Goal: Transaction & Acquisition: Purchase product/service

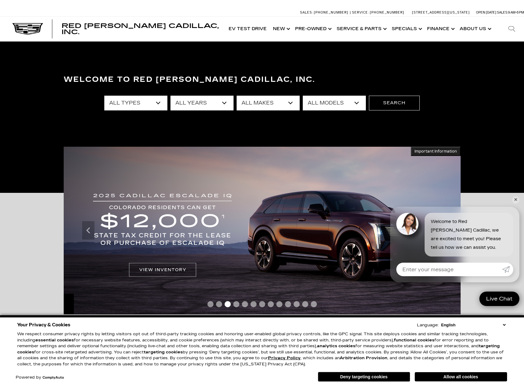
click at [264, 104] on select "All Makes Audi BMW Buick Cadillac Chevrolet Dodge Ford Honda Jeep Land Rover Le…" at bounding box center [267, 103] width 63 height 15
select select "Lexus"
click at [236, 96] on select "All Makes Audi BMW Buick Cadillac Chevrolet Dodge Ford Honda Jeep Land Rover Le…" at bounding box center [267, 103] width 63 height 15
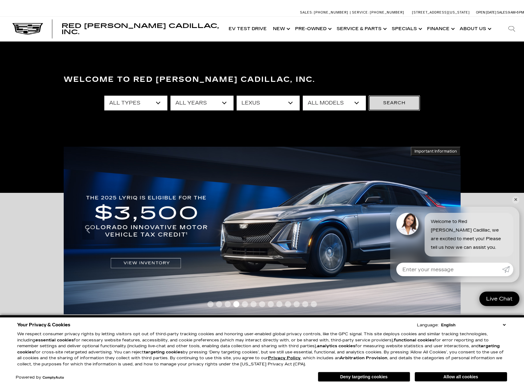
click at [391, 99] on button "Search" at bounding box center [394, 103] width 51 height 15
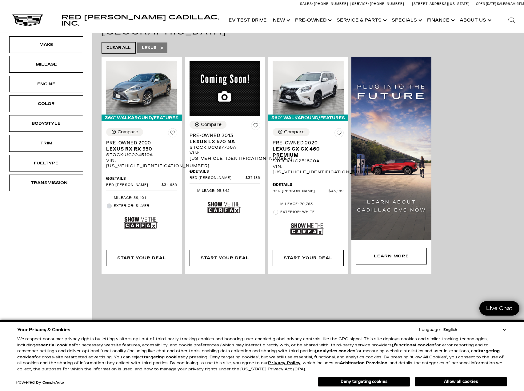
scroll to position [123, 0]
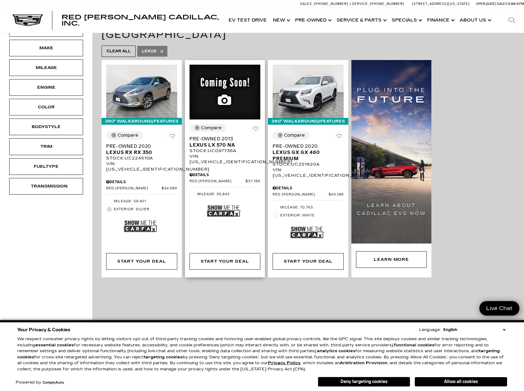
click at [219, 200] on img at bounding box center [224, 211] width 34 height 22
click at [215, 142] on span "Lexus LX 570 NA" at bounding box center [222, 145] width 66 height 6
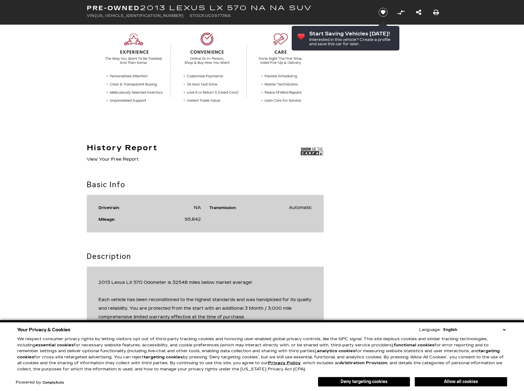
scroll to position [246, 0]
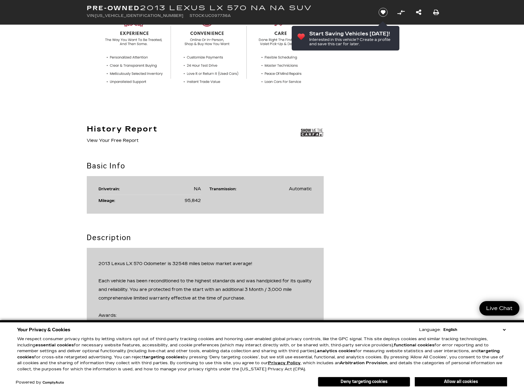
click at [466, 382] on button "Allow all cookies" at bounding box center [461, 381] width 92 height 9
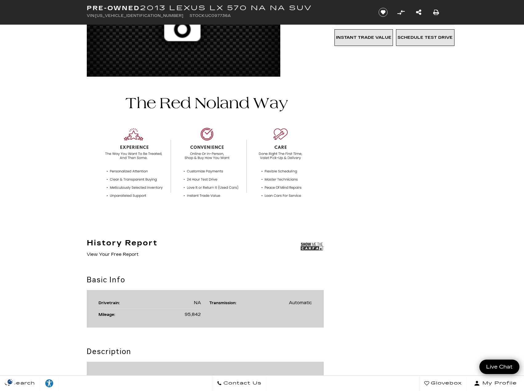
scroll to position [0, 0]
